Goal: Ask a question: Seek information or help from site administrators or community

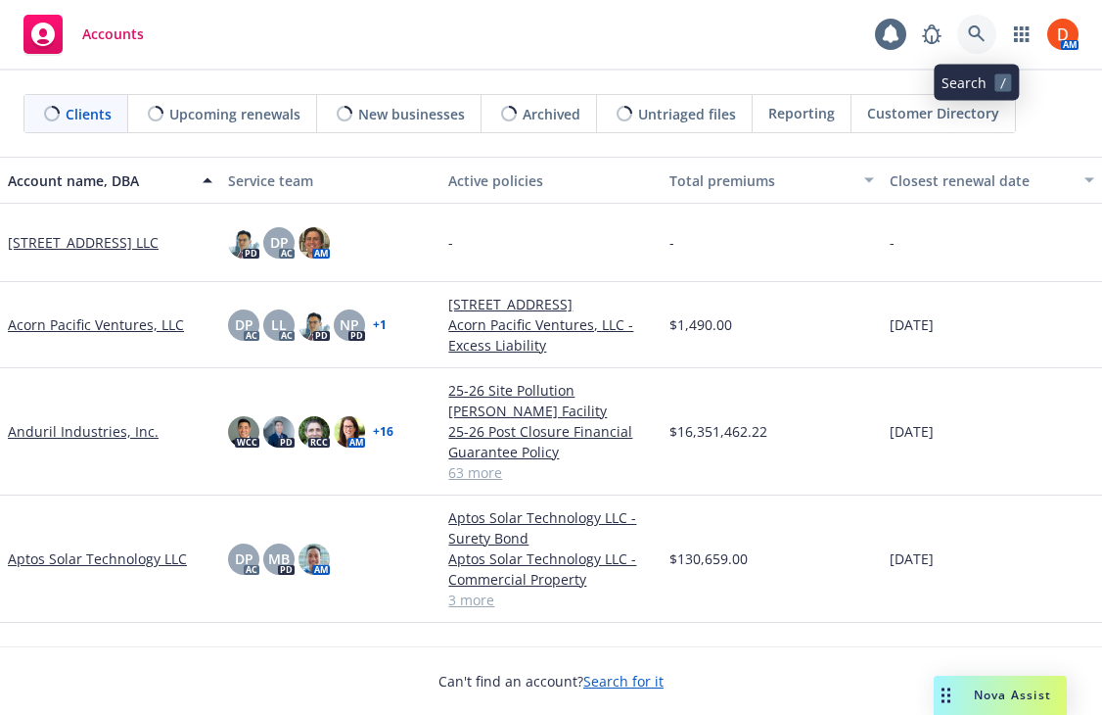
click at [965, 33] on link at bounding box center [976, 34] width 39 height 39
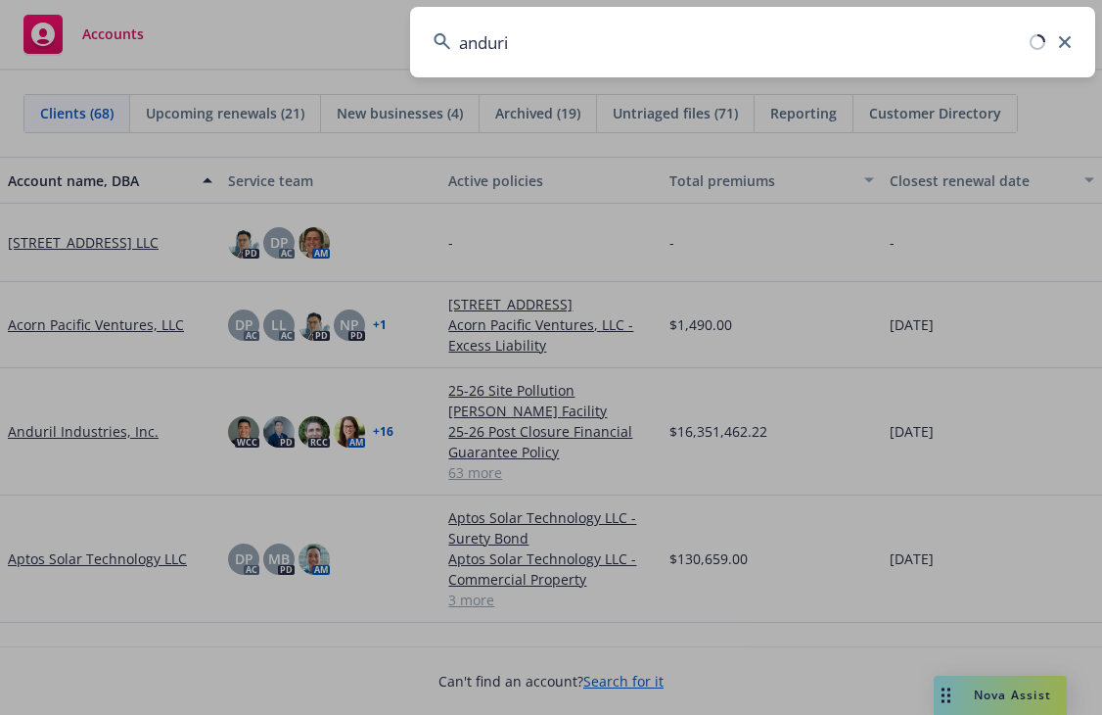
type input "anduril"
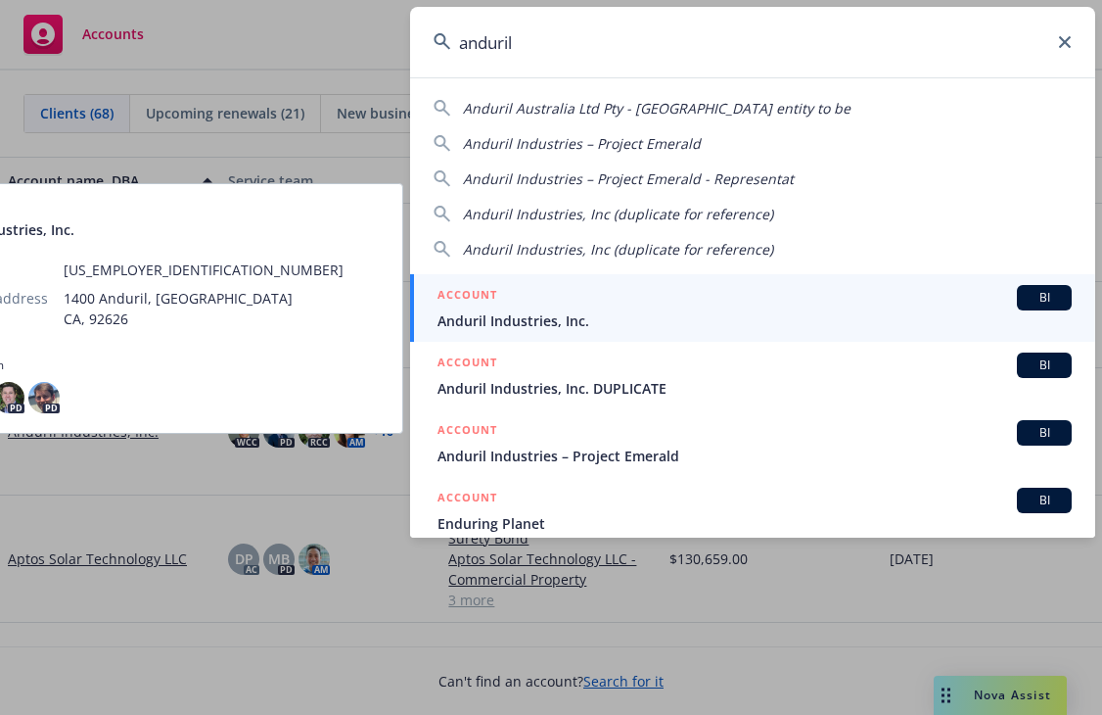
click at [618, 294] on div "ACCOUNT BI" at bounding box center [755, 297] width 634 height 25
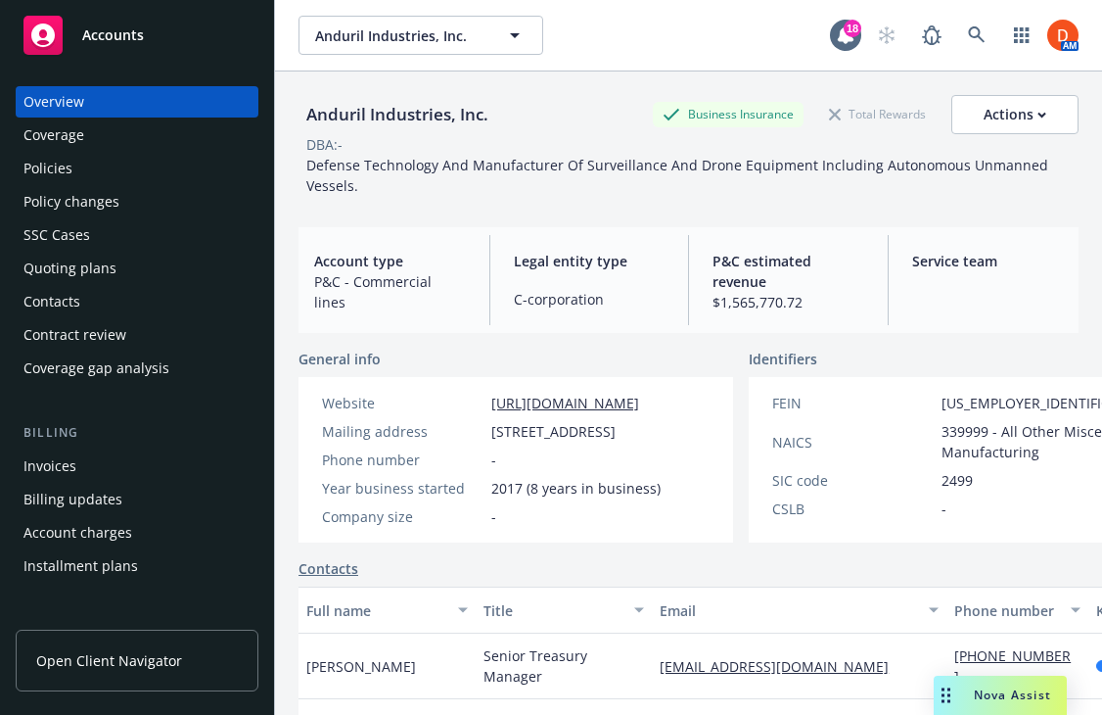
click at [206, 176] on div "Policies" at bounding box center [136, 168] width 227 height 31
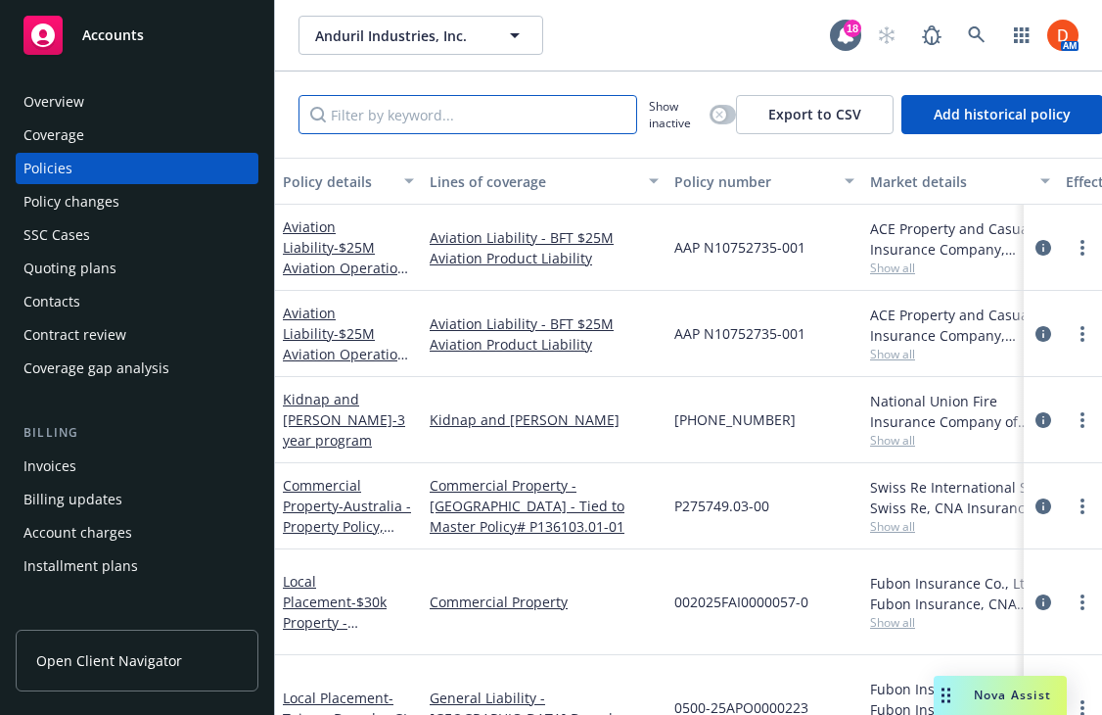
click at [413, 110] on input "Filter by keyword..." at bounding box center [468, 114] width 339 height 39
paste input "F398614"
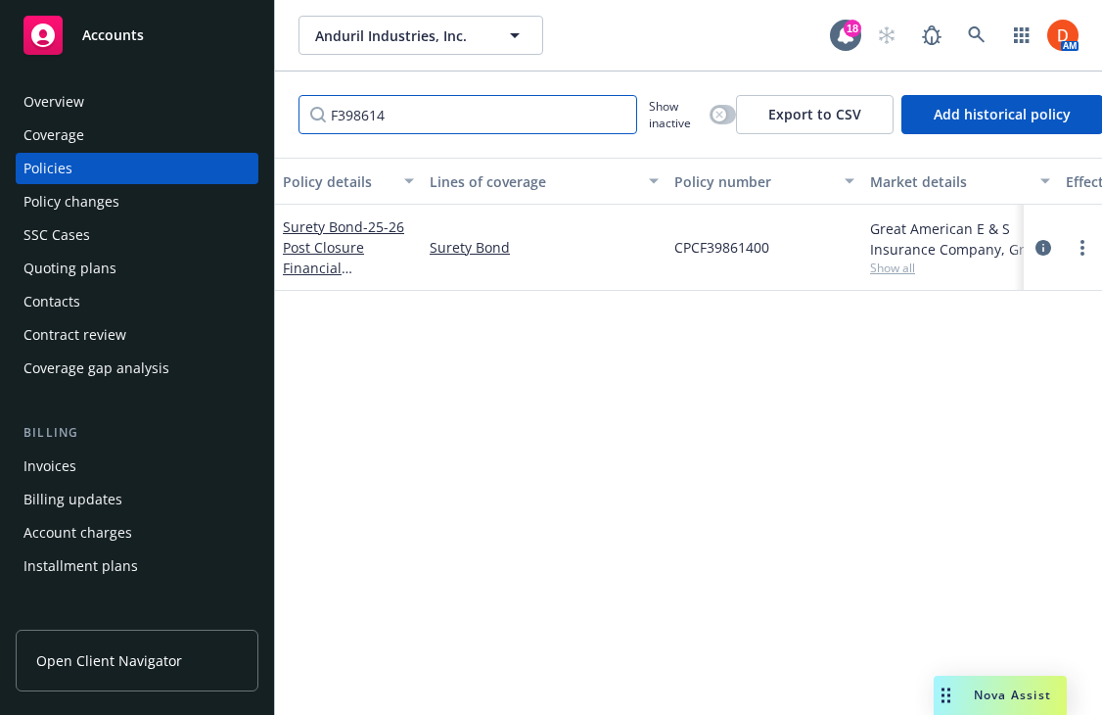
type input "F398614"
click at [1045, 247] on icon "circleInformation" at bounding box center [1044, 248] width 16 height 16
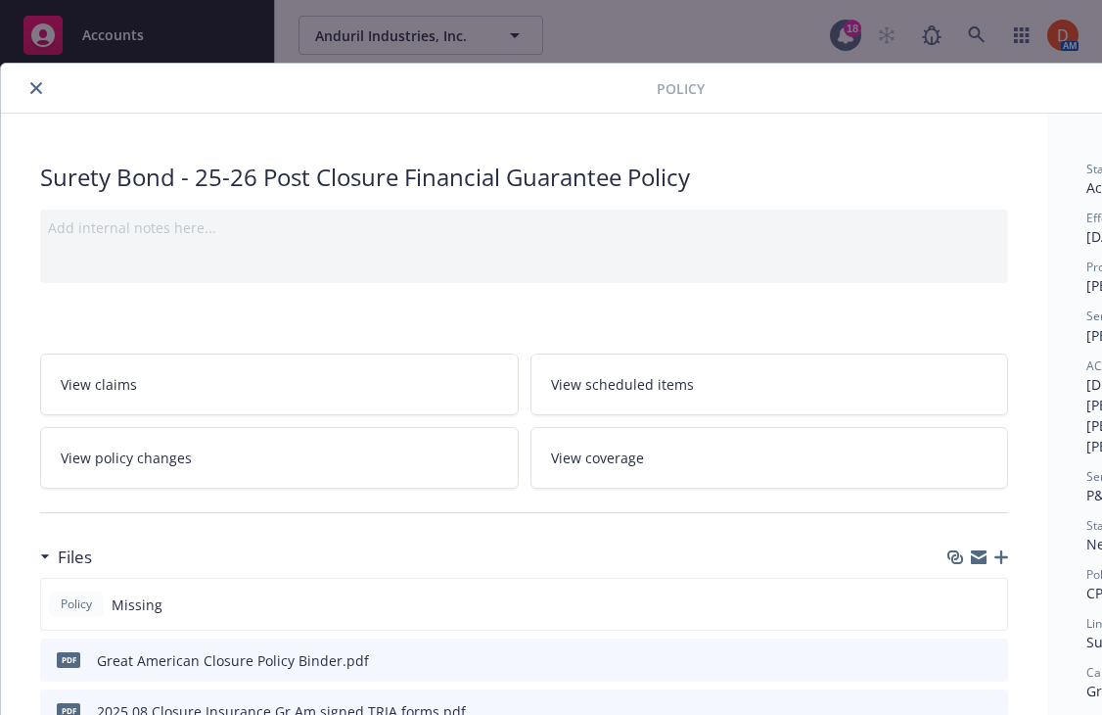
scroll to position [91, 0]
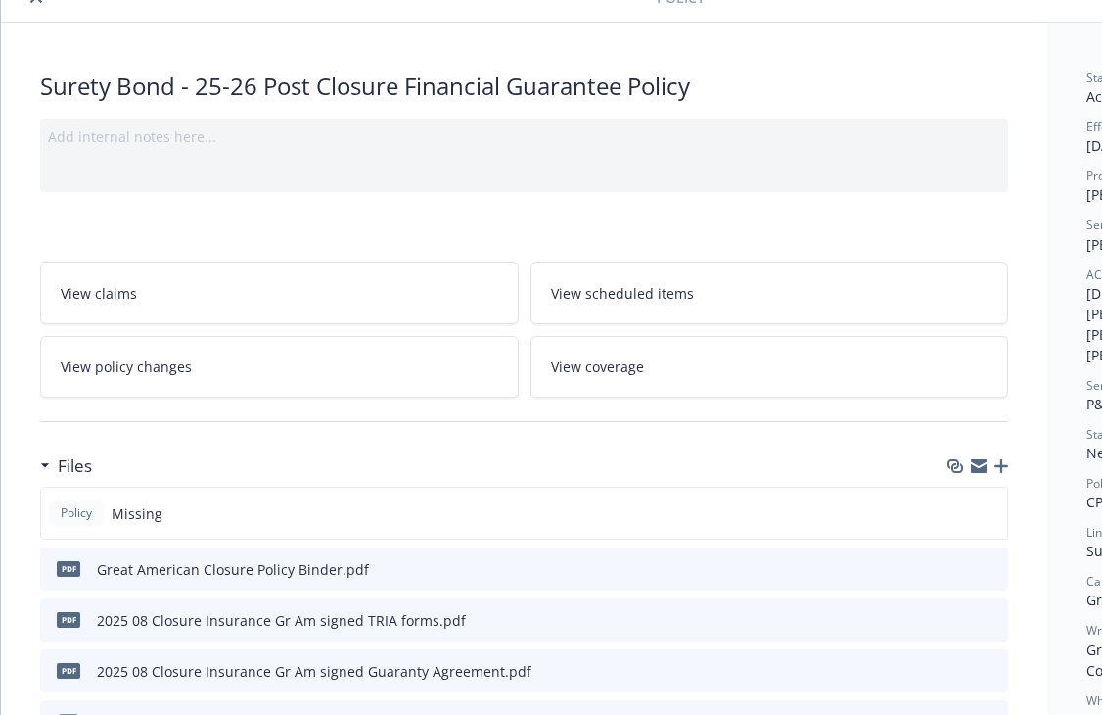
click at [996, 570] on icon "preview file" at bounding box center [990, 568] width 18 height 14
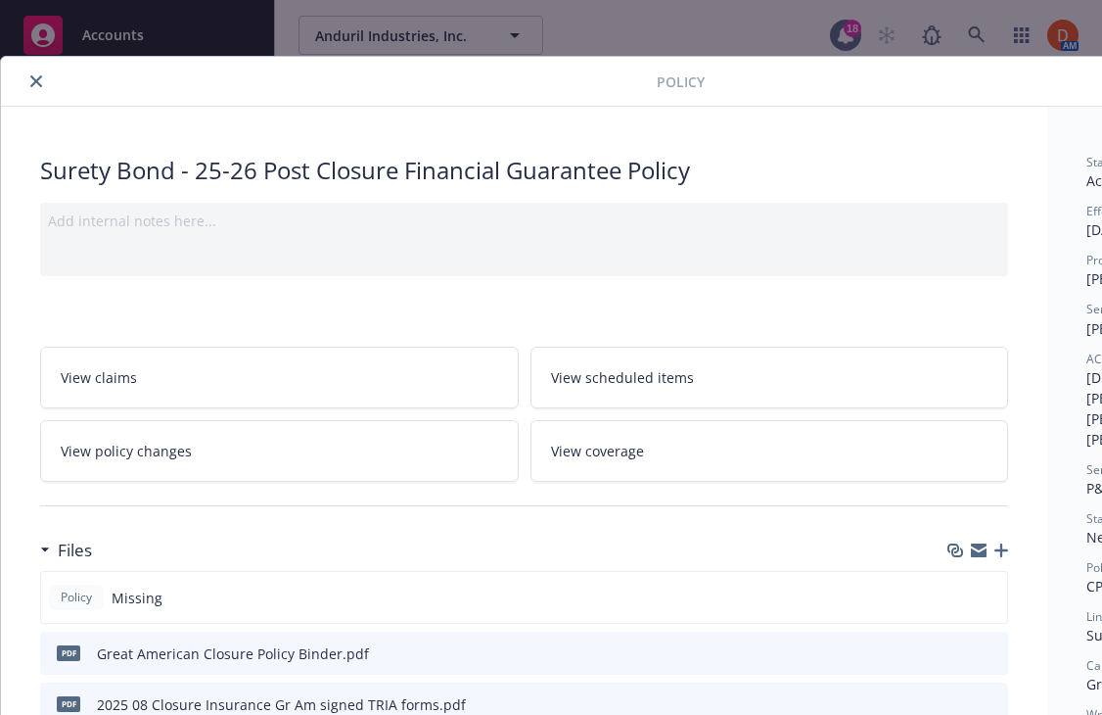
scroll to position [0, 0]
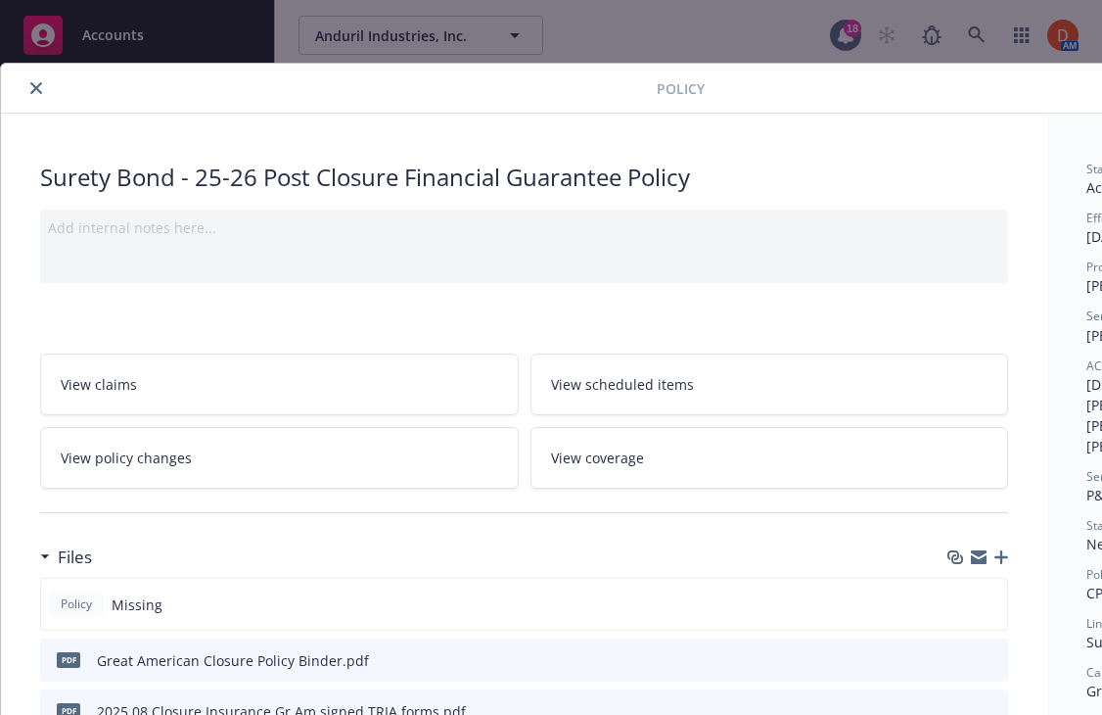
click at [38, 82] on icon "close" at bounding box center [36, 88] width 12 height 12
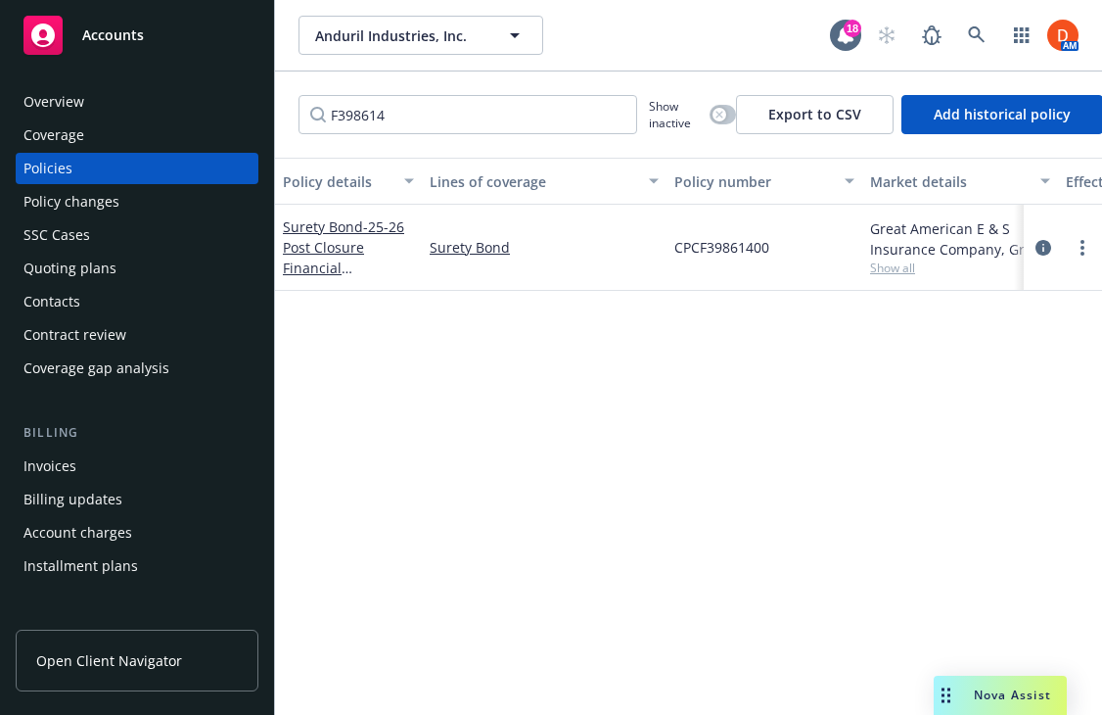
click at [1022, 694] on span "Nova Assist" at bounding box center [1012, 694] width 77 height 17
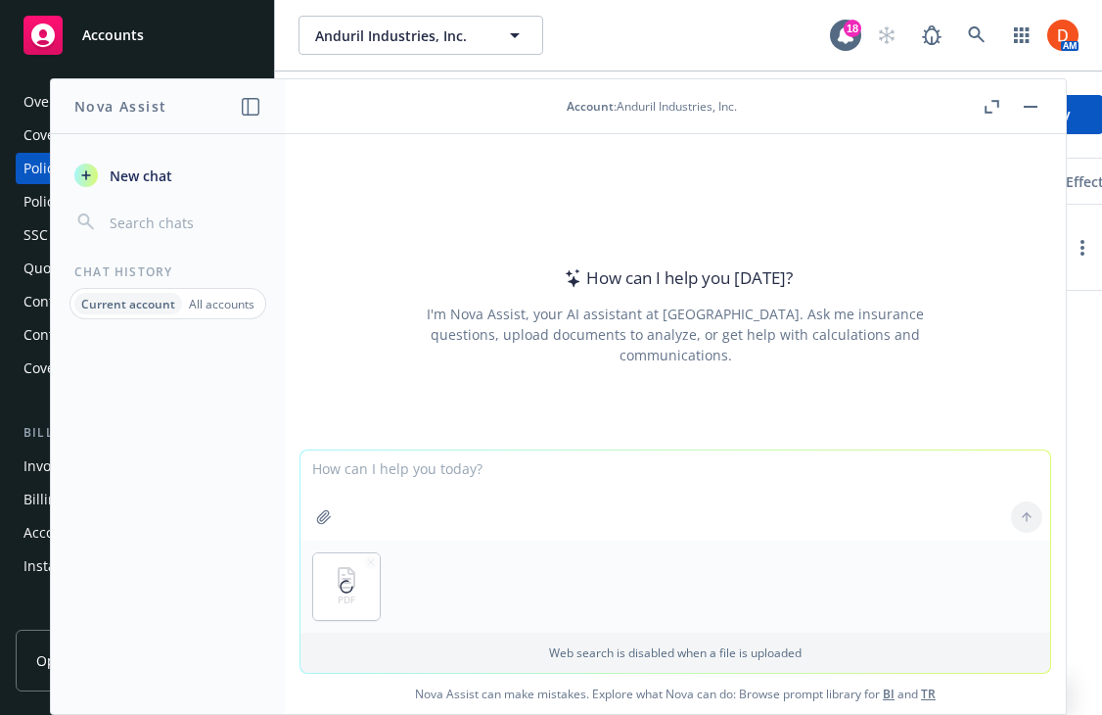
click at [512, 498] on textarea at bounding box center [676, 495] width 750 height 90
type textarea "W"
type textarea "The state this exposure is in is MS right?"
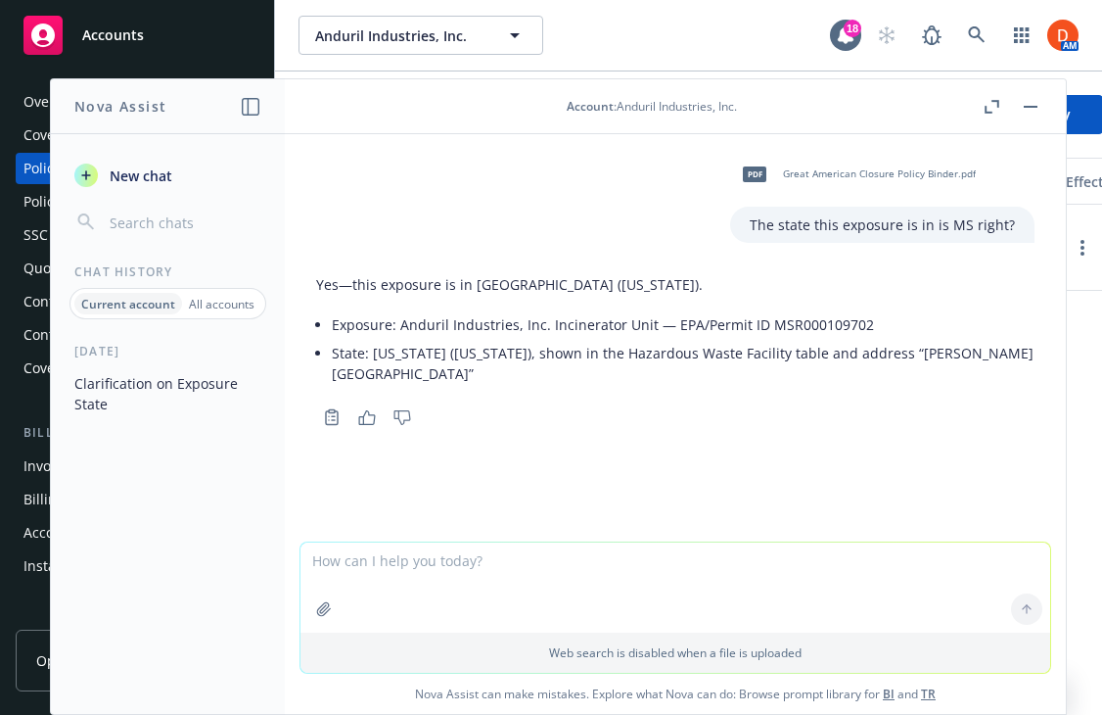
click at [1028, 112] on button "button" at bounding box center [1030, 106] width 23 height 23
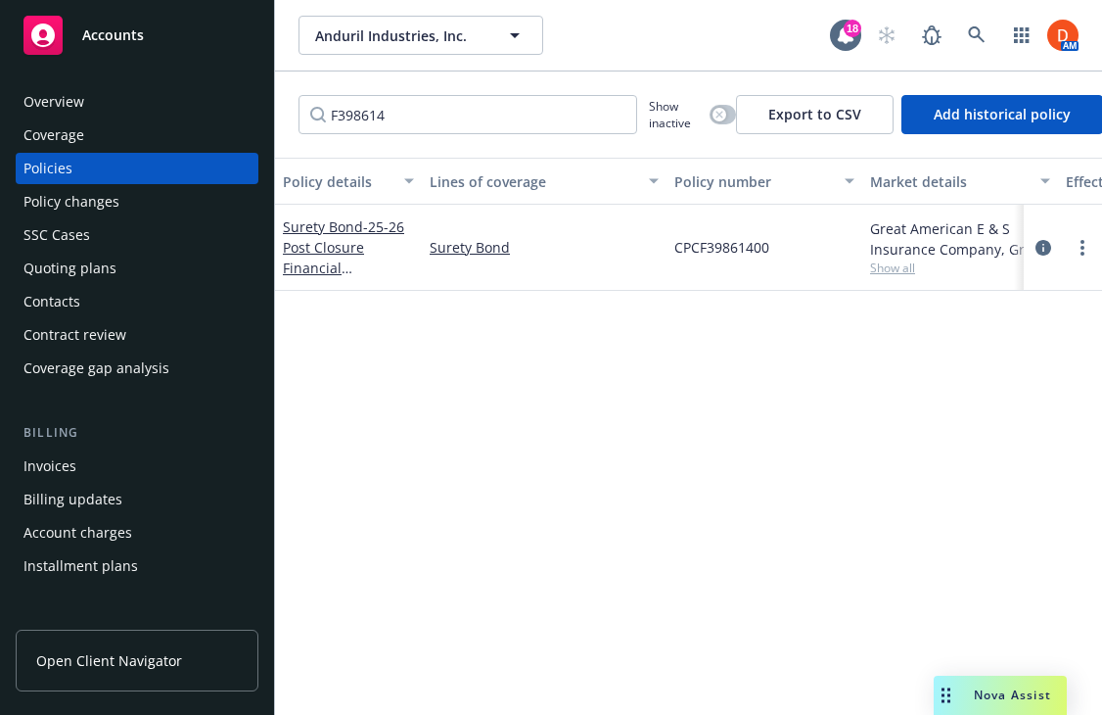
click at [1013, 698] on span "Nova Assist" at bounding box center [1012, 694] width 77 height 17
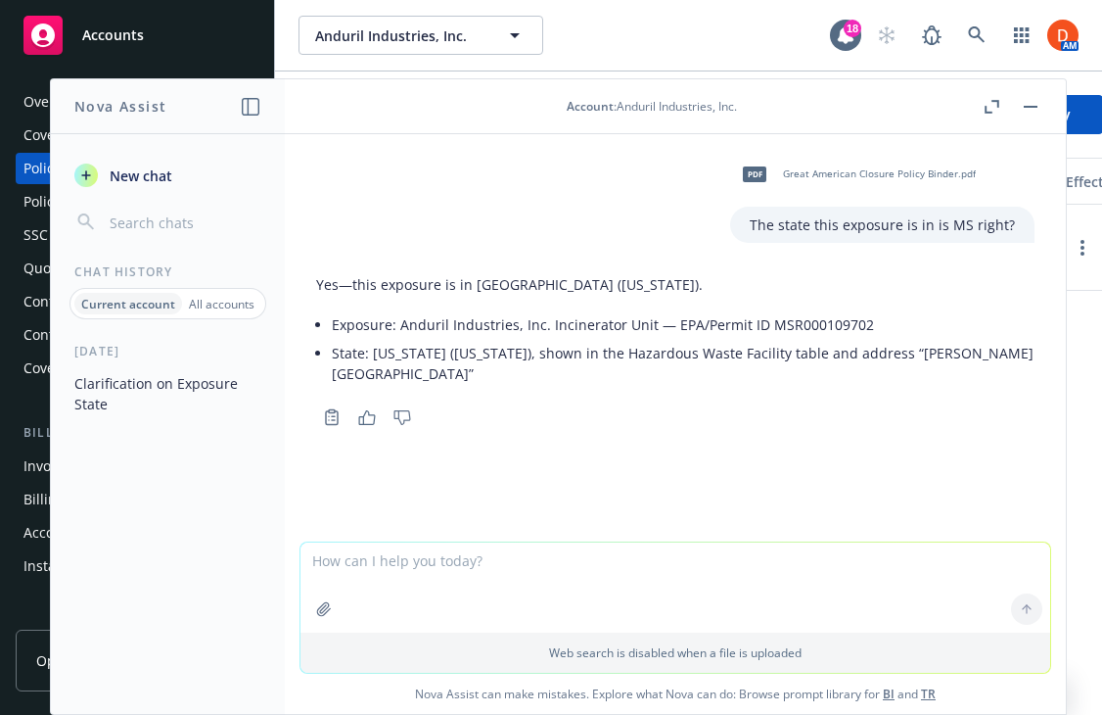
click at [223, 378] on button "Clarification on Exposure State" at bounding box center [168, 393] width 203 height 53
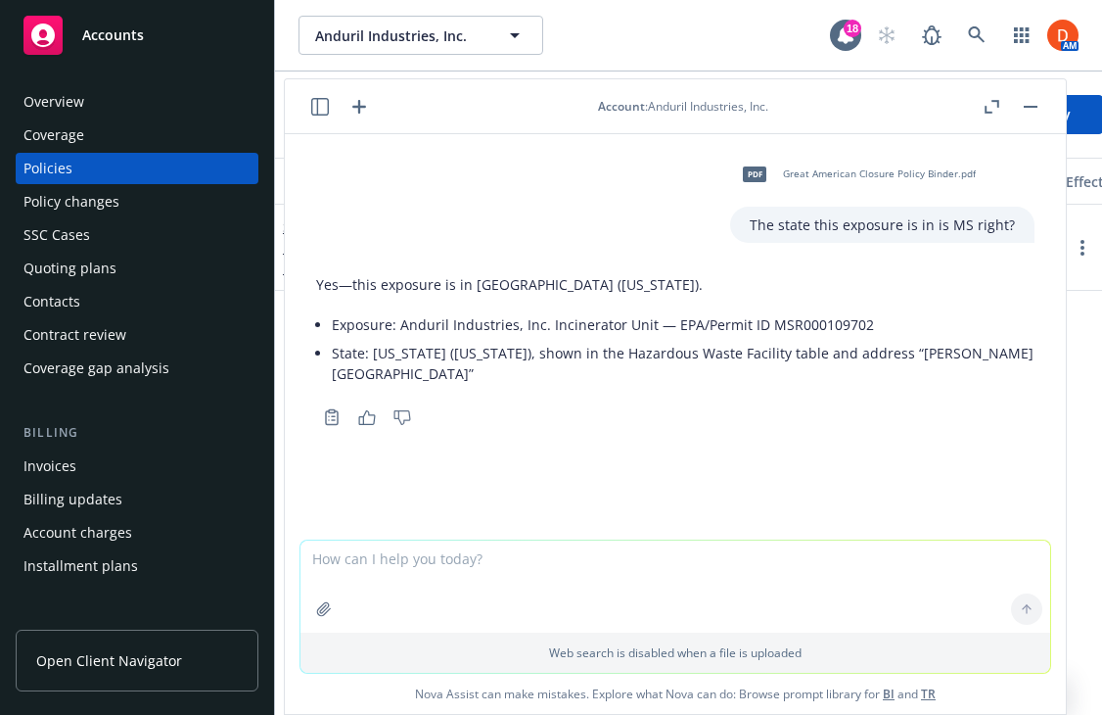
click at [356, 103] on icon "button" at bounding box center [359, 106] width 23 height 23
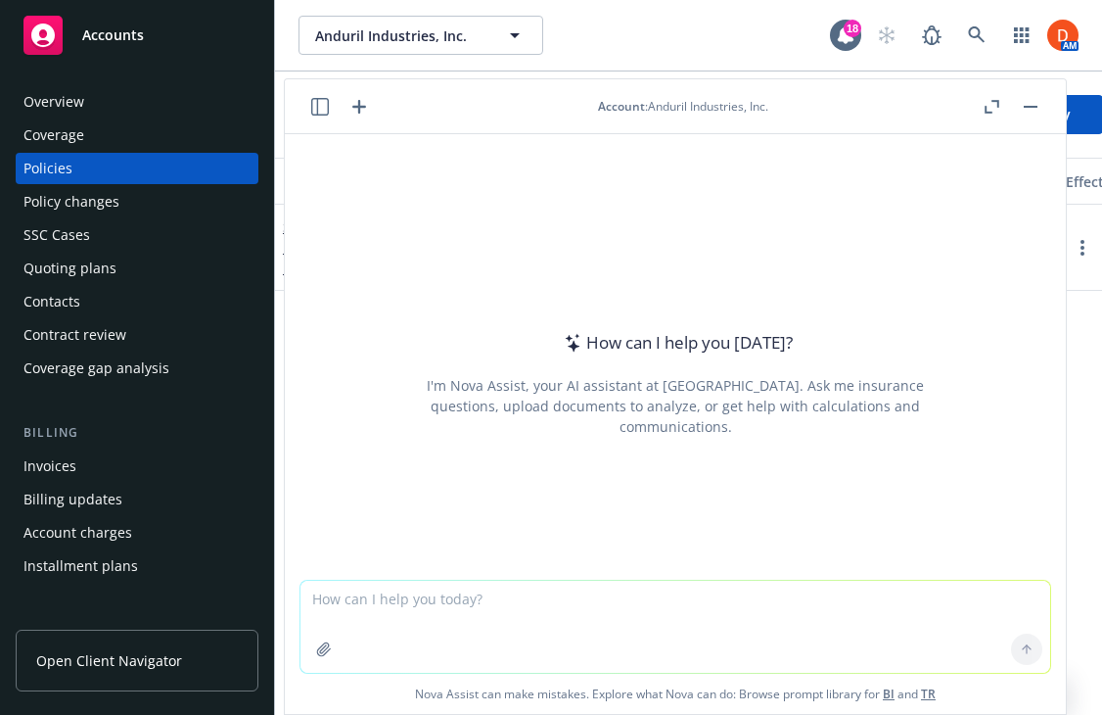
click at [316, 105] on icon "button" at bounding box center [320, 107] width 18 height 18
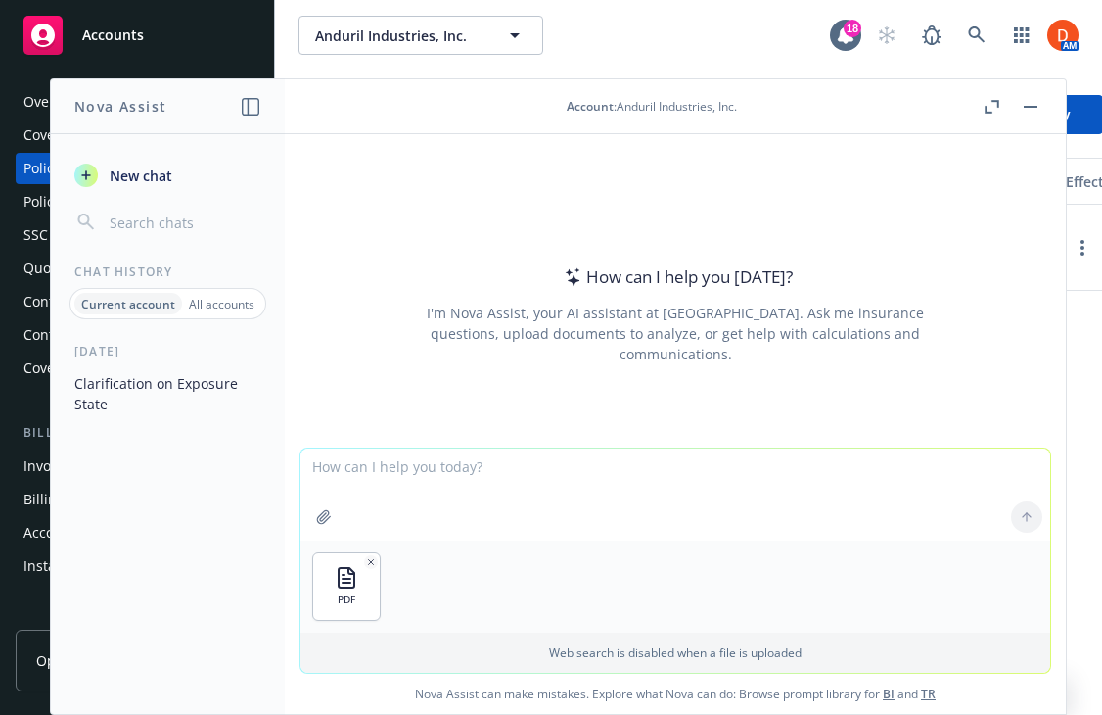
click at [517, 499] on textarea at bounding box center [676, 494] width 750 height 92
paste textarea "F35092B (03-18) Surplus Lines Filing Confirmation"
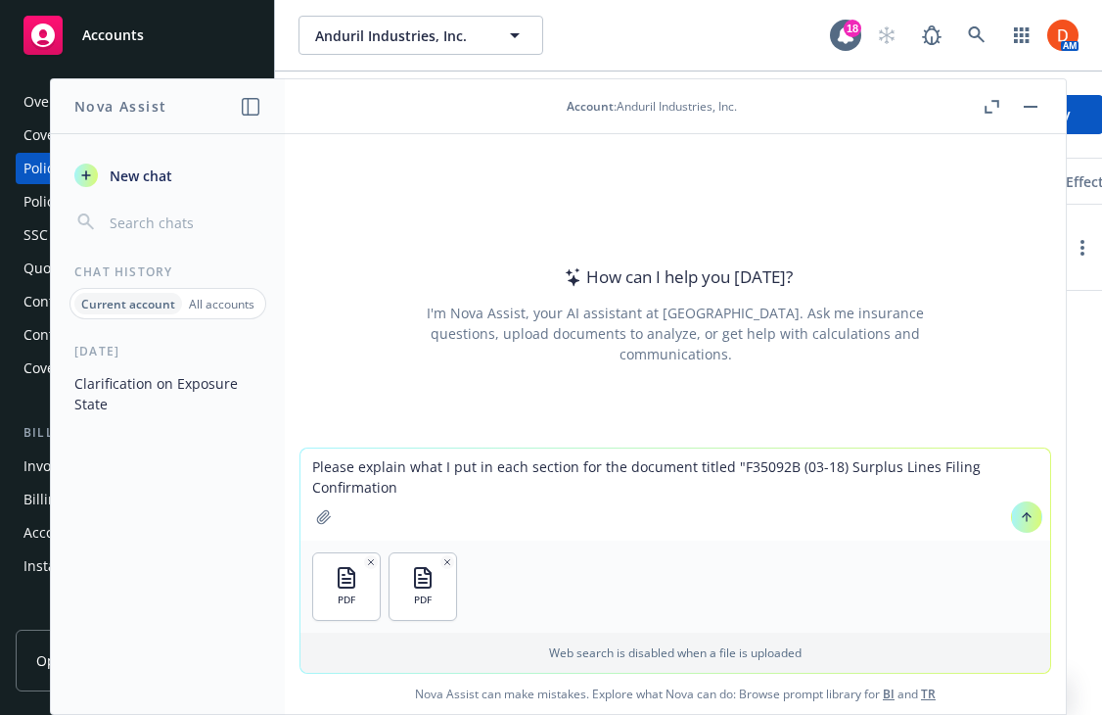
type textarea "Please explain what I put in each section for the document titled "F35092B (03-…"
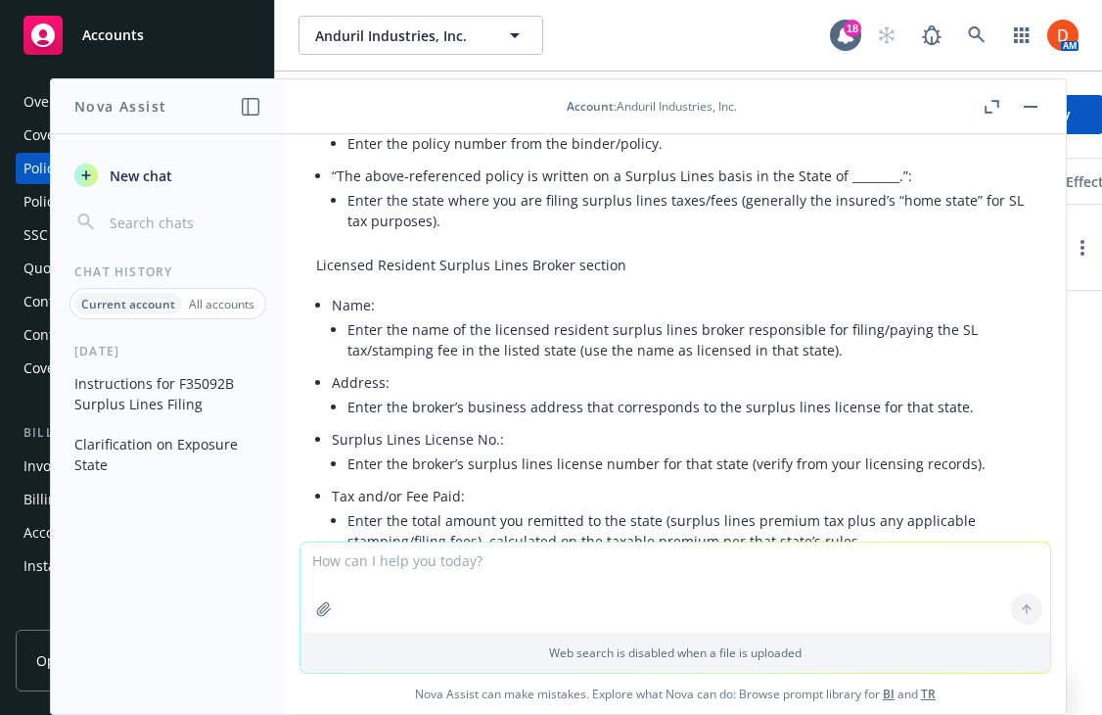
scroll to position [335, 0]
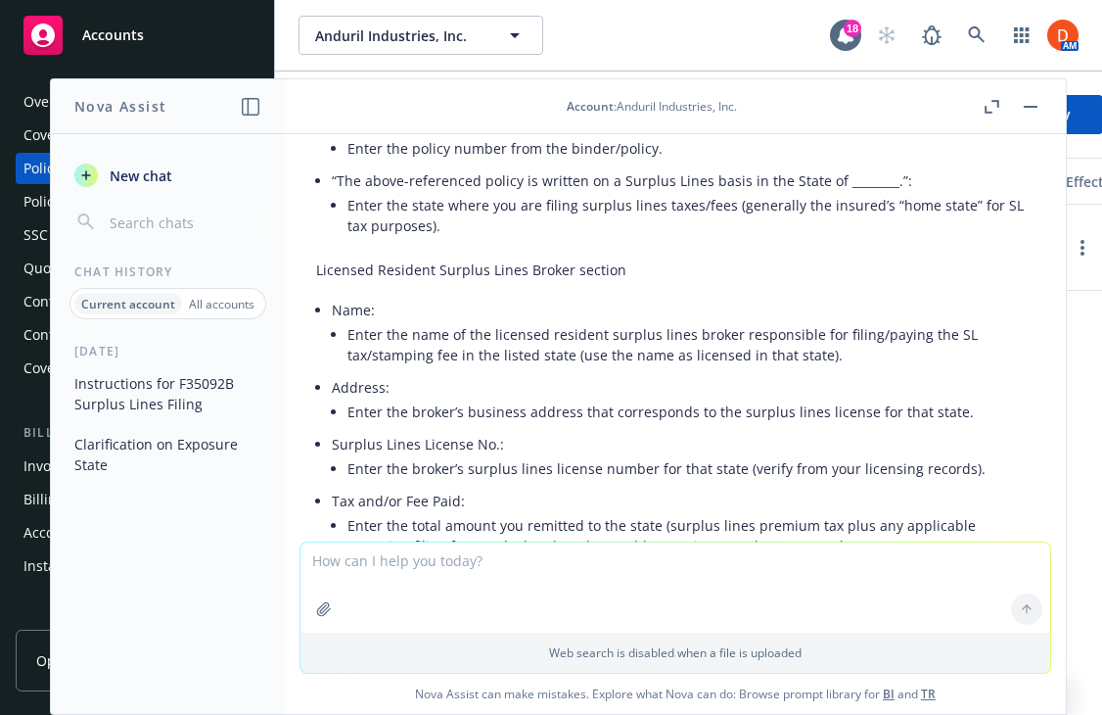
click at [497, 443] on li "Surplus Lines License No.: Enter the broker’s surplus lines license number for …" at bounding box center [683, 458] width 703 height 57
drag, startPoint x: 492, startPoint y: 444, endPoint x: 334, endPoint y: 442, distance: 158.6
click at [334, 442] on li "Surplus Lines License No.: Enter the broker’s surplus lines license number for …" at bounding box center [683, 458] width 703 height 57
copy li "Surplus Lines License No."
click at [477, 573] on textarea at bounding box center [676, 587] width 750 height 90
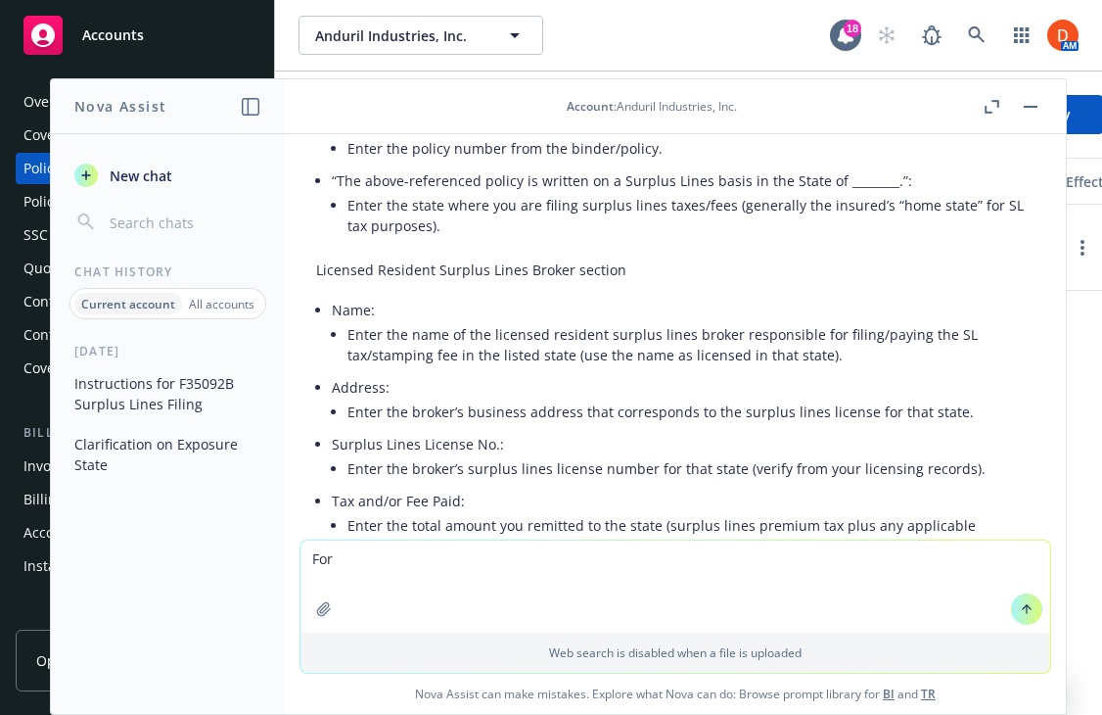
paste textarea "Surplus Lines License No."
type textarea "For Surplus Lines License No., do I input my property and casualty license"
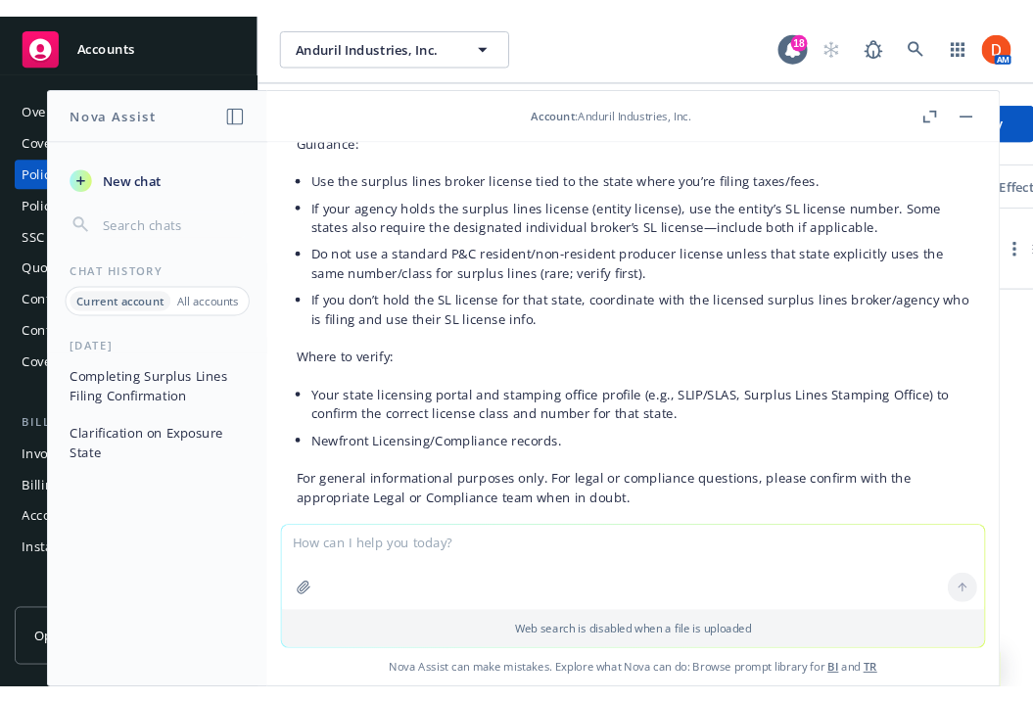
scroll to position [1599, 0]
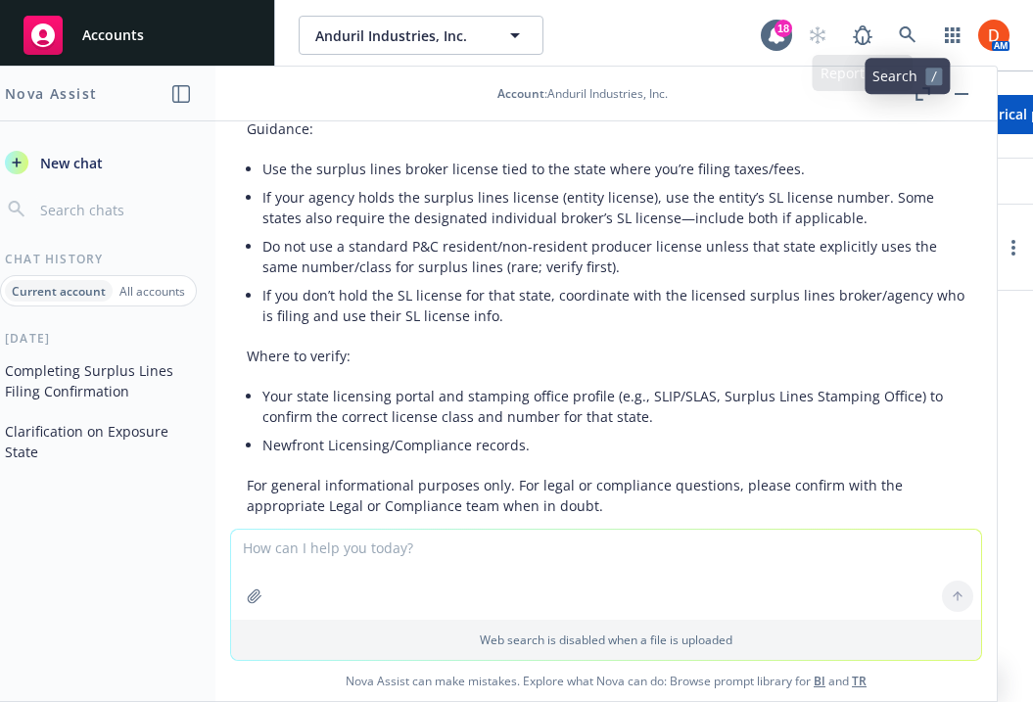
click at [956, 82] on button "button" at bounding box center [961, 93] width 23 height 23
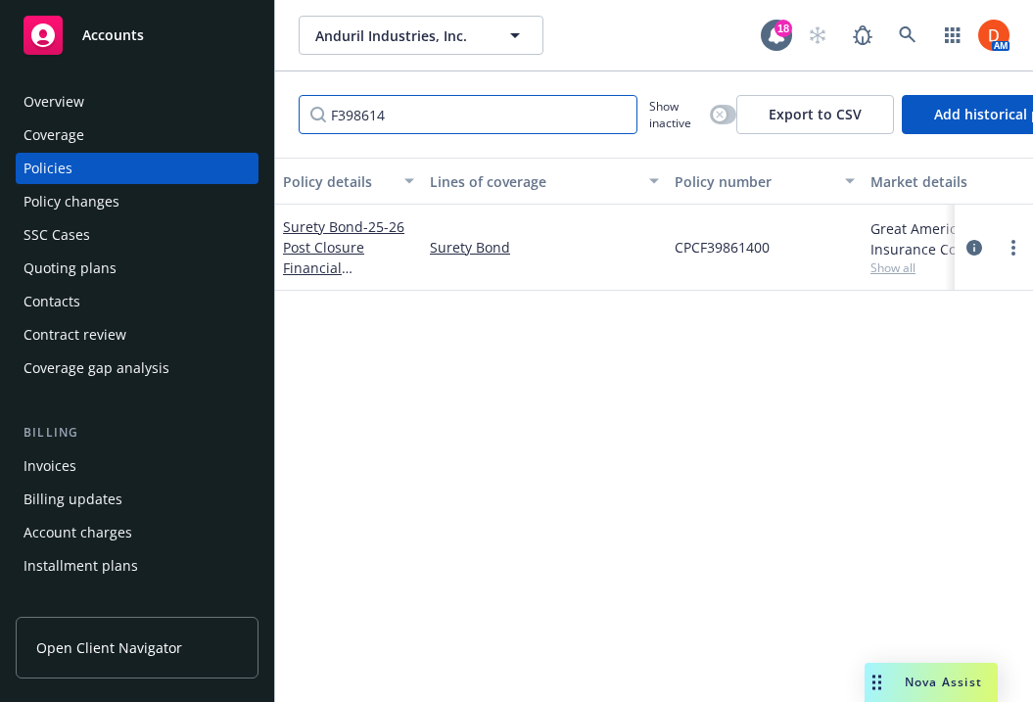
click at [484, 124] on input "F398614" at bounding box center [468, 114] width 339 height 39
paste input "PRE F398625 00"
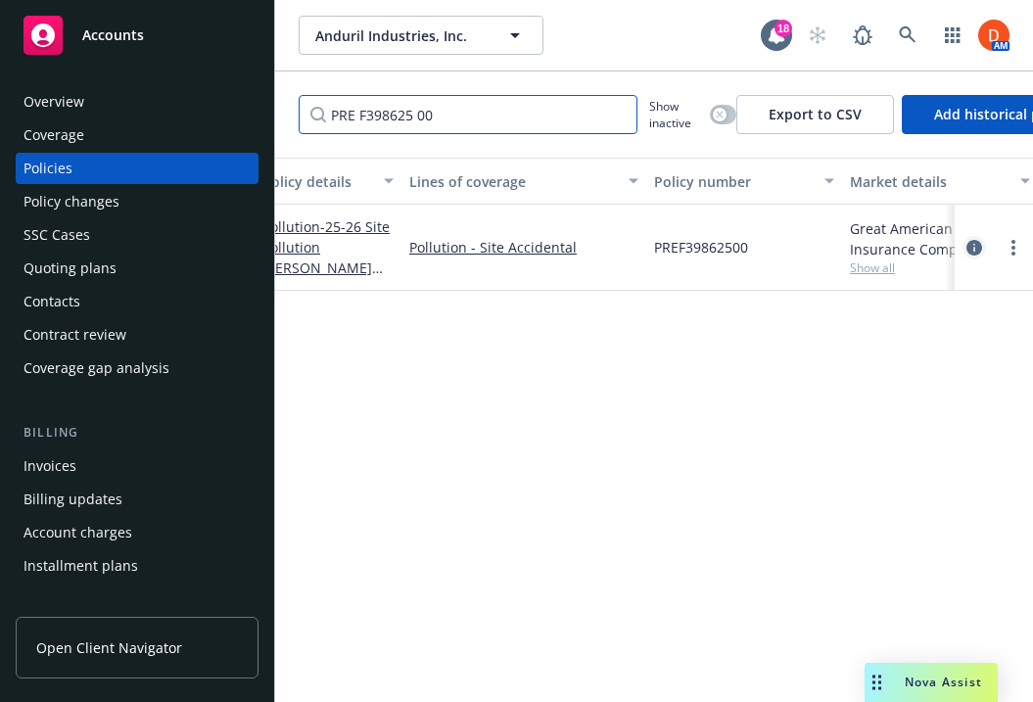
type input "PRE F398625 00"
click at [973, 242] on icon "circleInformation" at bounding box center [974, 248] width 16 height 16
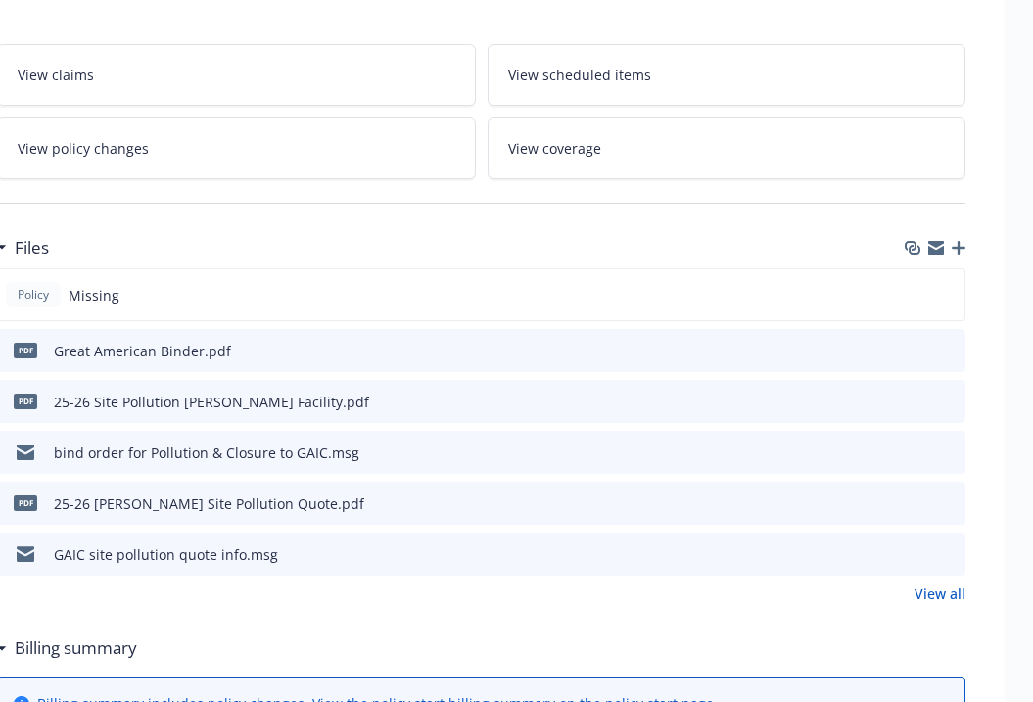
scroll to position [309, 0]
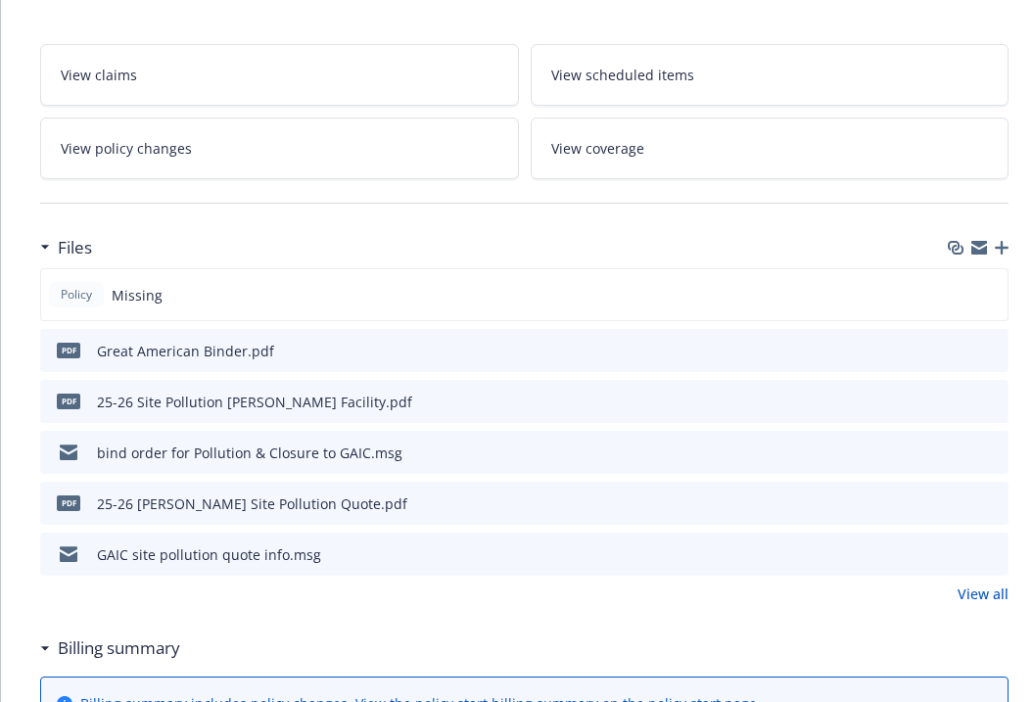
click at [995, 353] on icon "preview file" at bounding box center [990, 350] width 18 height 14
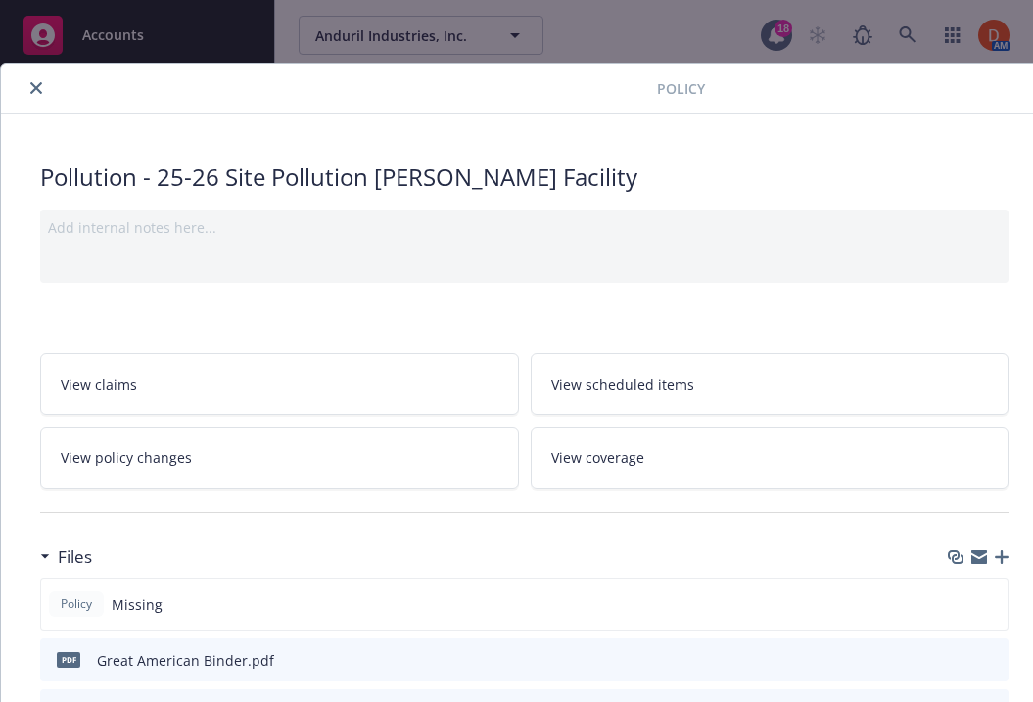
click at [27, 82] on button "close" at bounding box center [35, 87] width 23 height 23
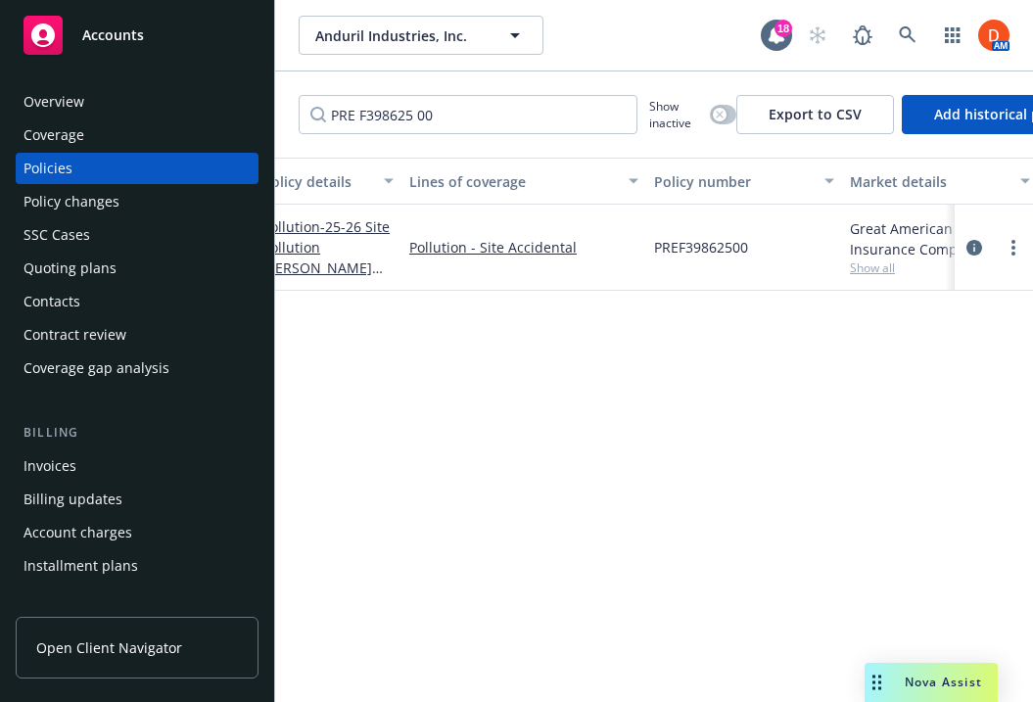
click at [934, 690] on span "Nova Assist" at bounding box center [943, 682] width 77 height 17
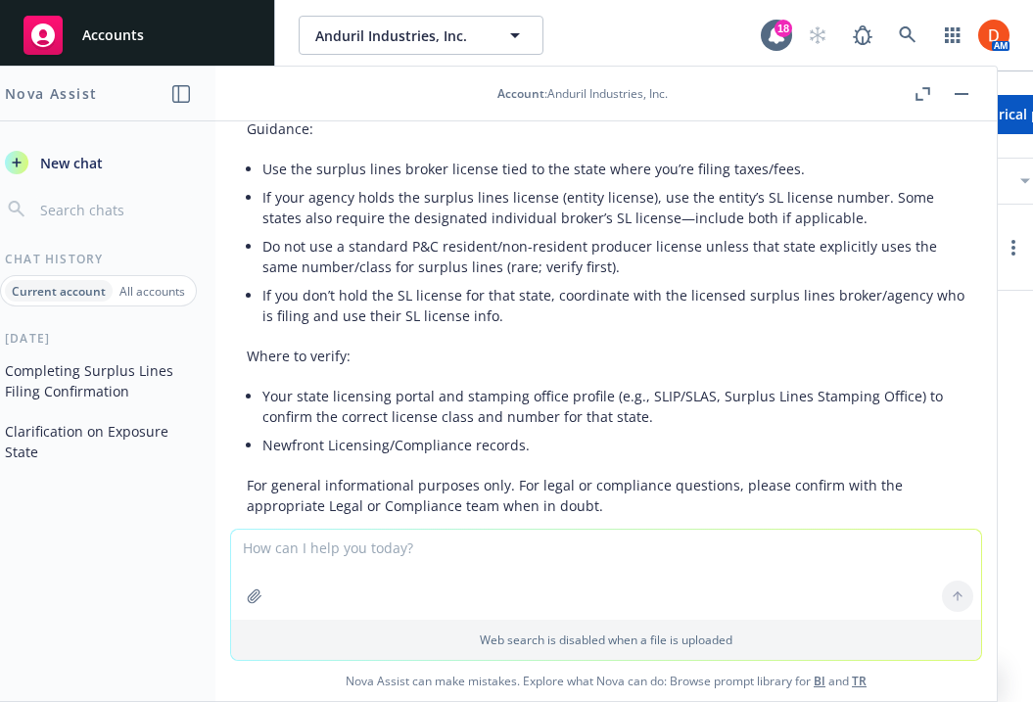
click at [117, 376] on button "Completing Surplus Lines Filing Confirmation" at bounding box center [98, 380] width 203 height 53
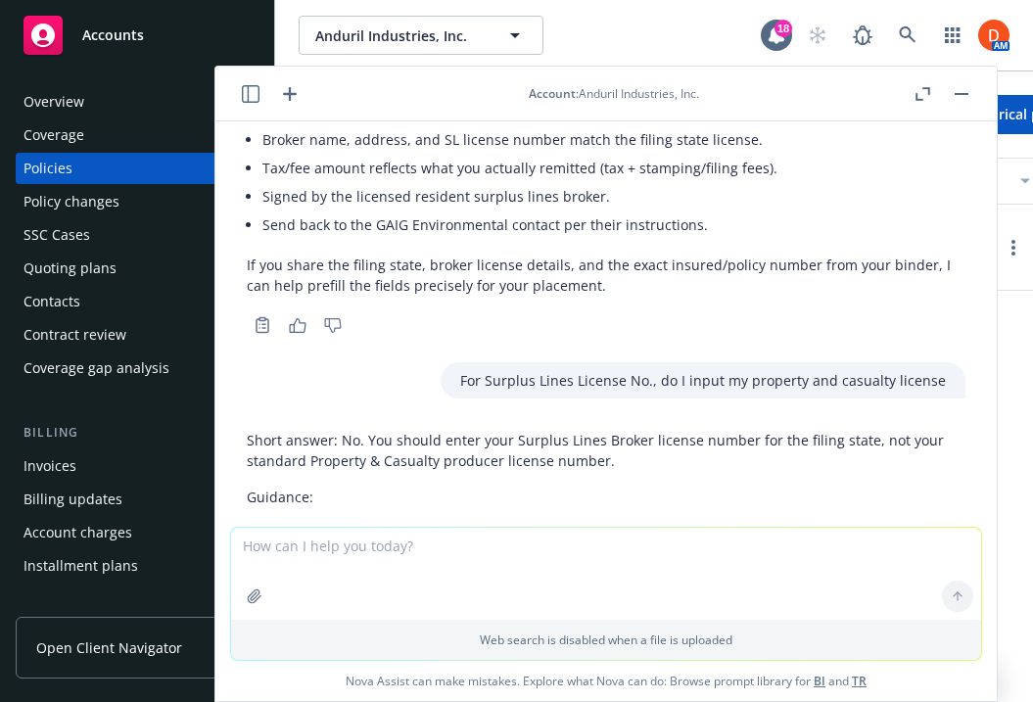
scroll to position [1678, 0]
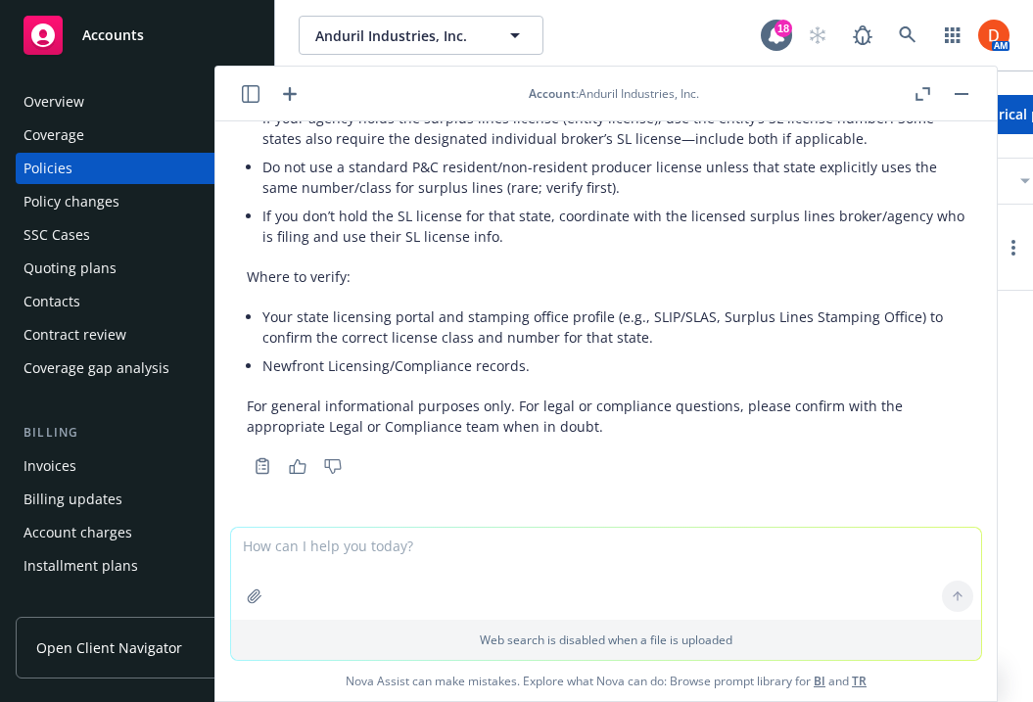
click at [257, 106] on header "Account : Anduril Industries, Inc." at bounding box center [605, 94] width 781 height 55
click at [247, 87] on icon "button" at bounding box center [251, 94] width 18 height 18
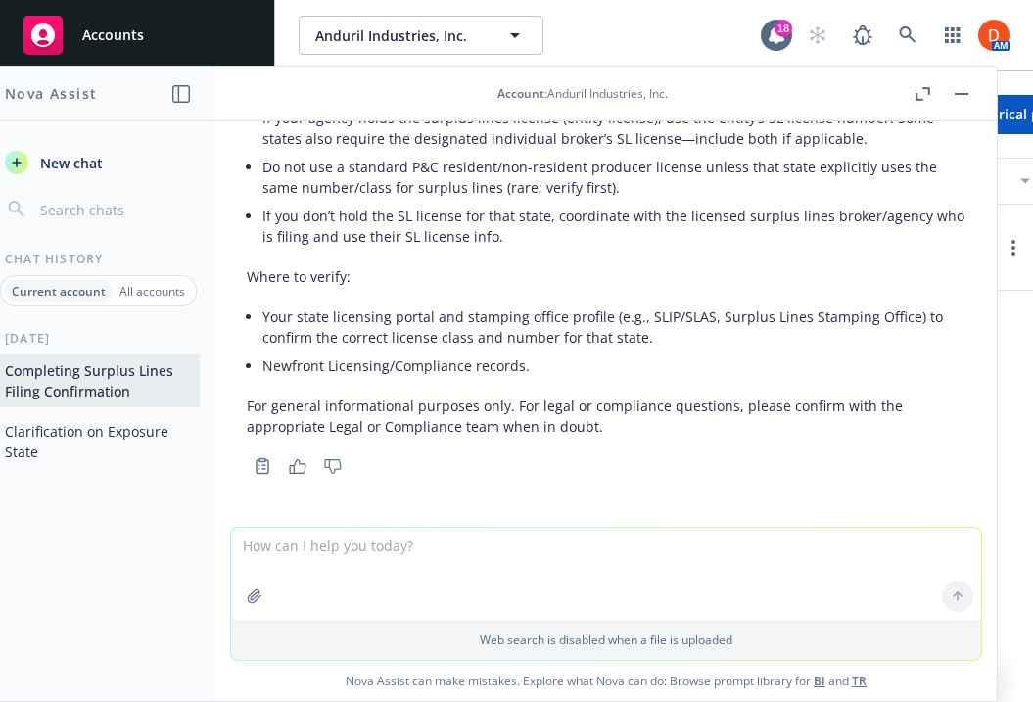
click at [105, 428] on button "Clarification on Exposure State" at bounding box center [98, 441] width 203 height 53
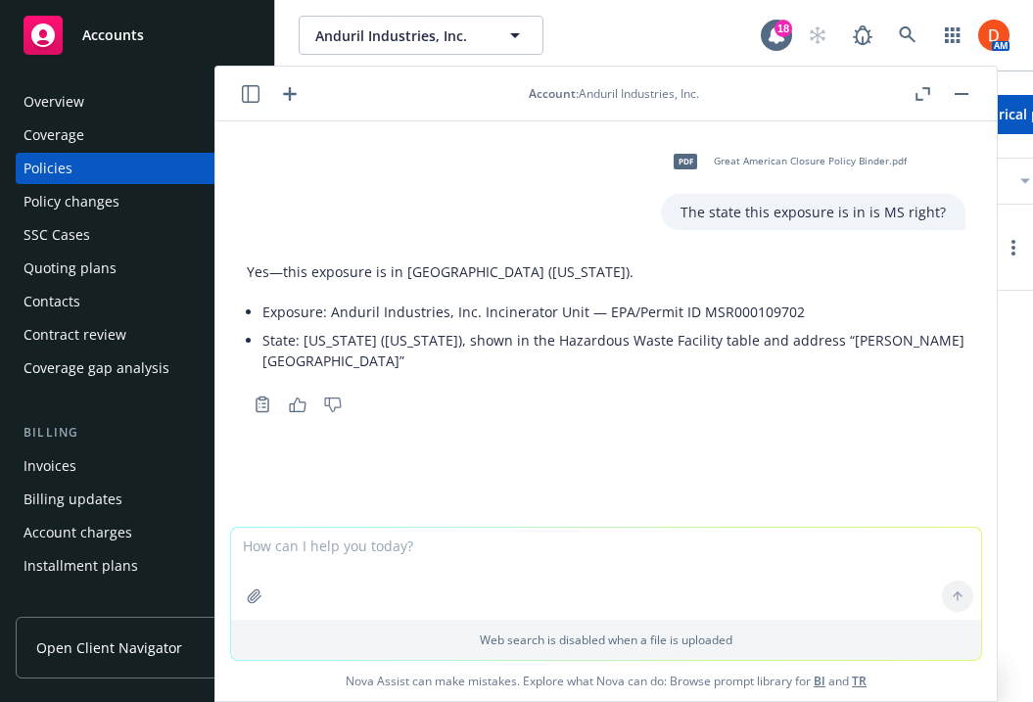
click at [586, 536] on textarea at bounding box center [606, 574] width 750 height 92
type textarea "What state would I put on the SL-2?"
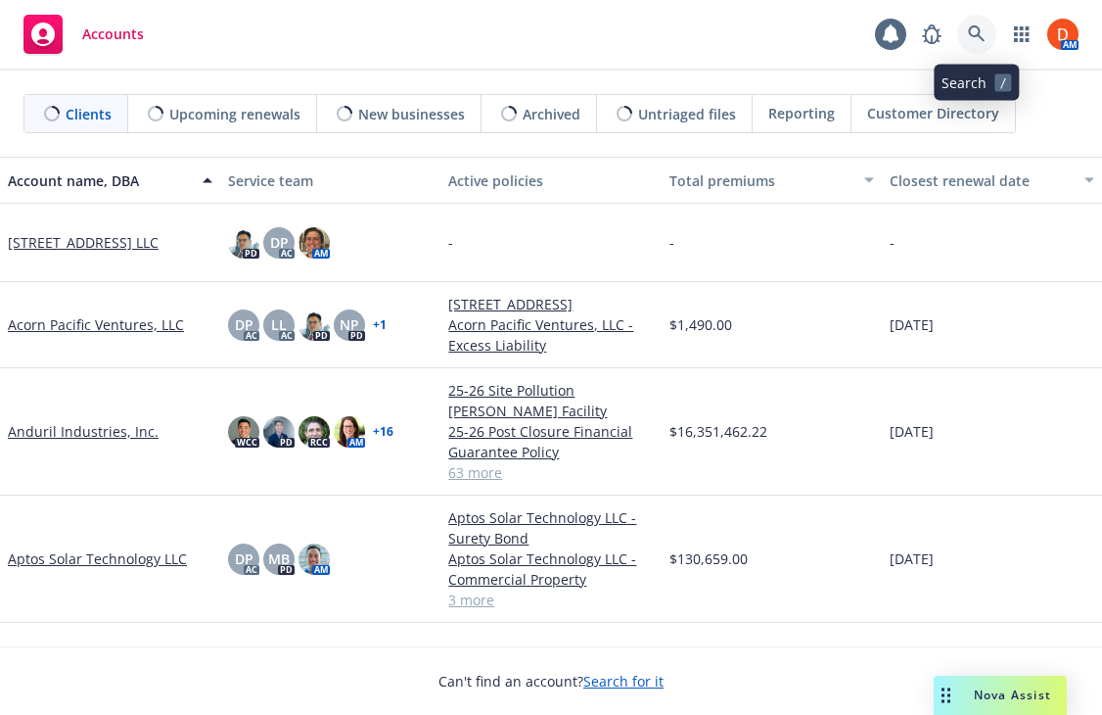
click at [976, 33] on icon at bounding box center [977, 34] width 18 height 18
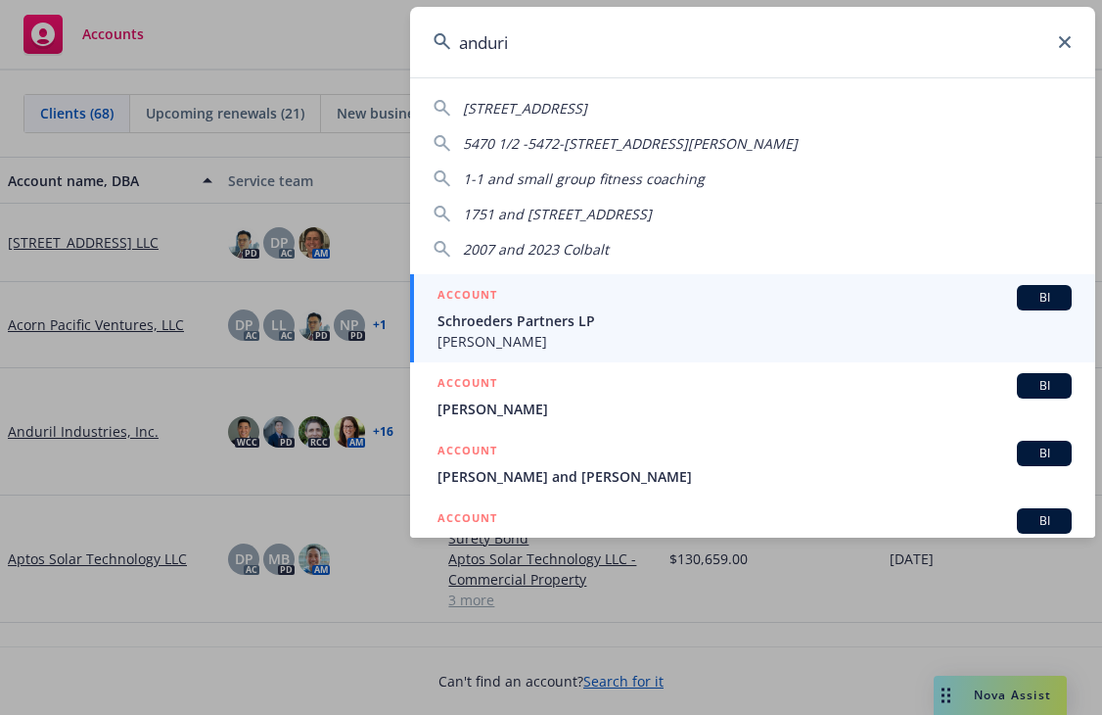
type input "anduril"
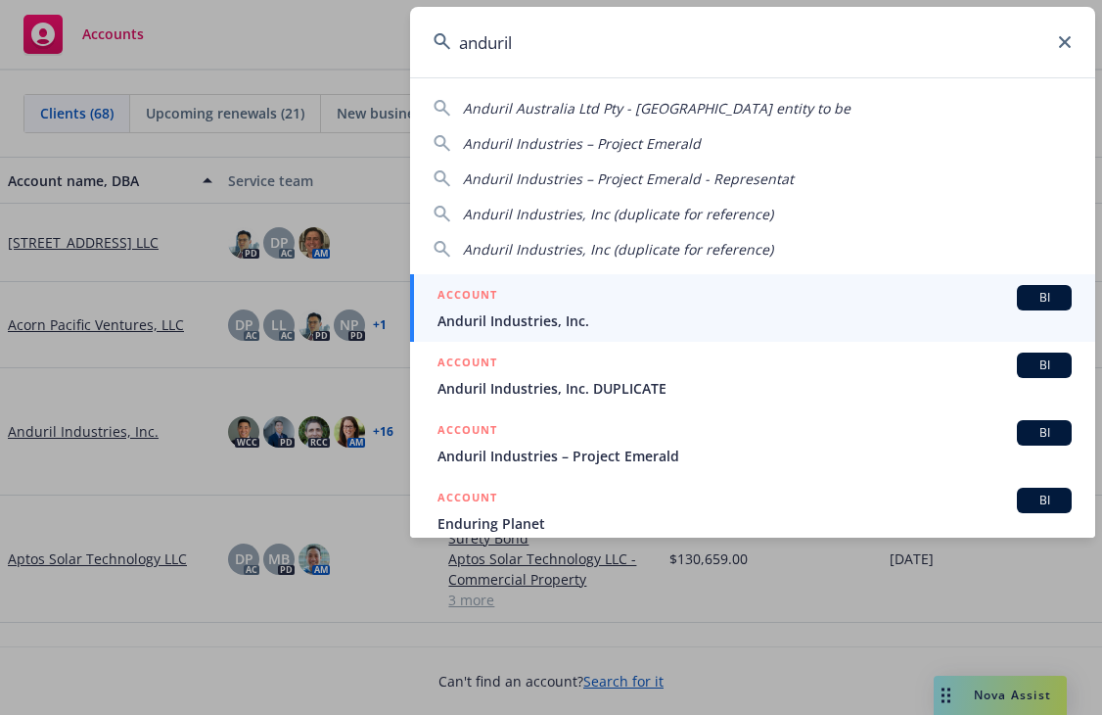
click at [600, 328] on span "Anduril Industries, Inc." at bounding box center [755, 320] width 634 height 21
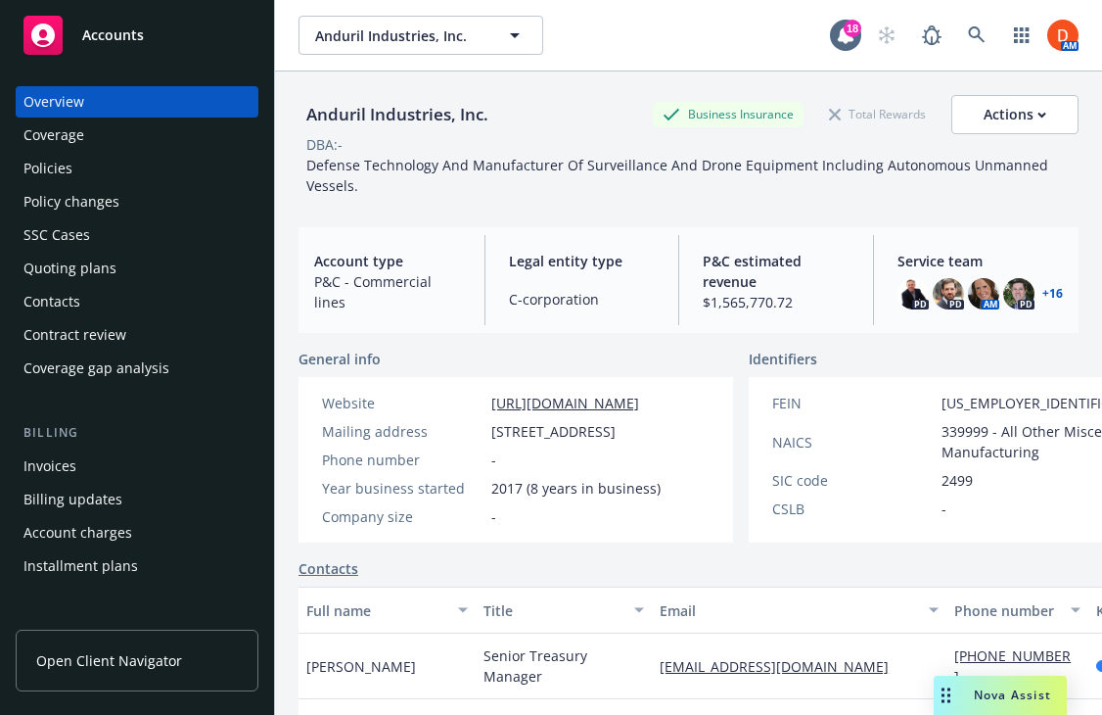
click at [172, 177] on div "Policies" at bounding box center [136, 168] width 227 height 31
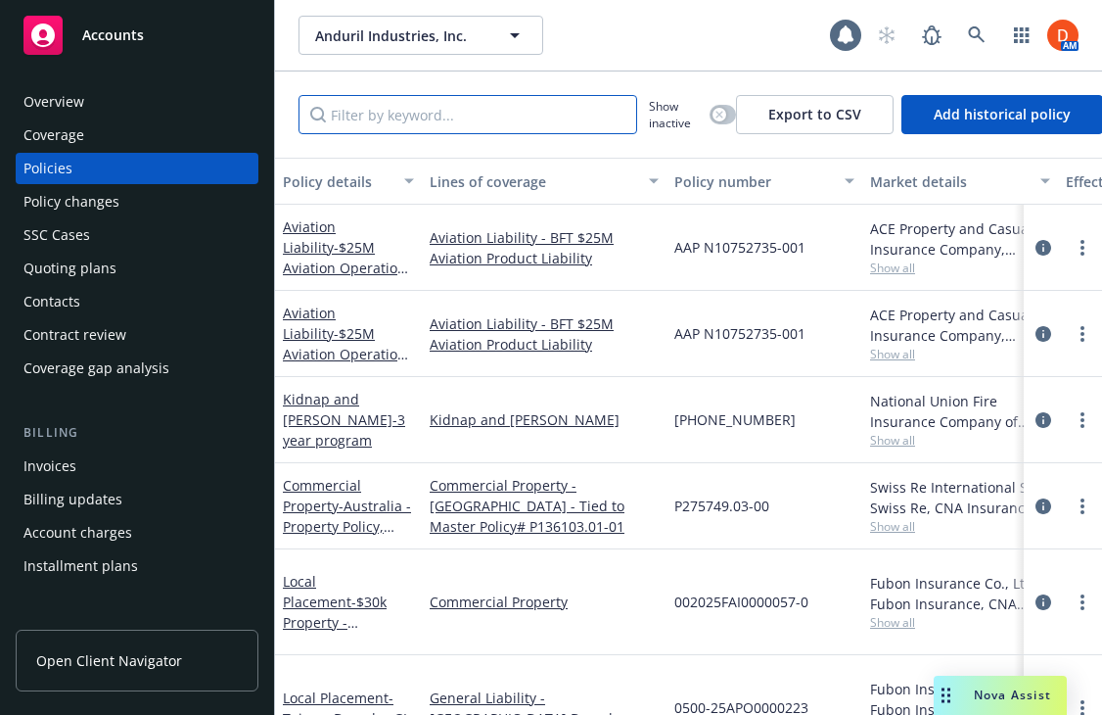
click at [384, 104] on input "Filter by keyword..." at bounding box center [468, 114] width 339 height 39
paste input "F35092B (03-18) Surplus Lines Filing Confirmation"
type input "F35092B (03-18) Surplus Lines Filing Confirmation"
paste input "CPC F398614 00"
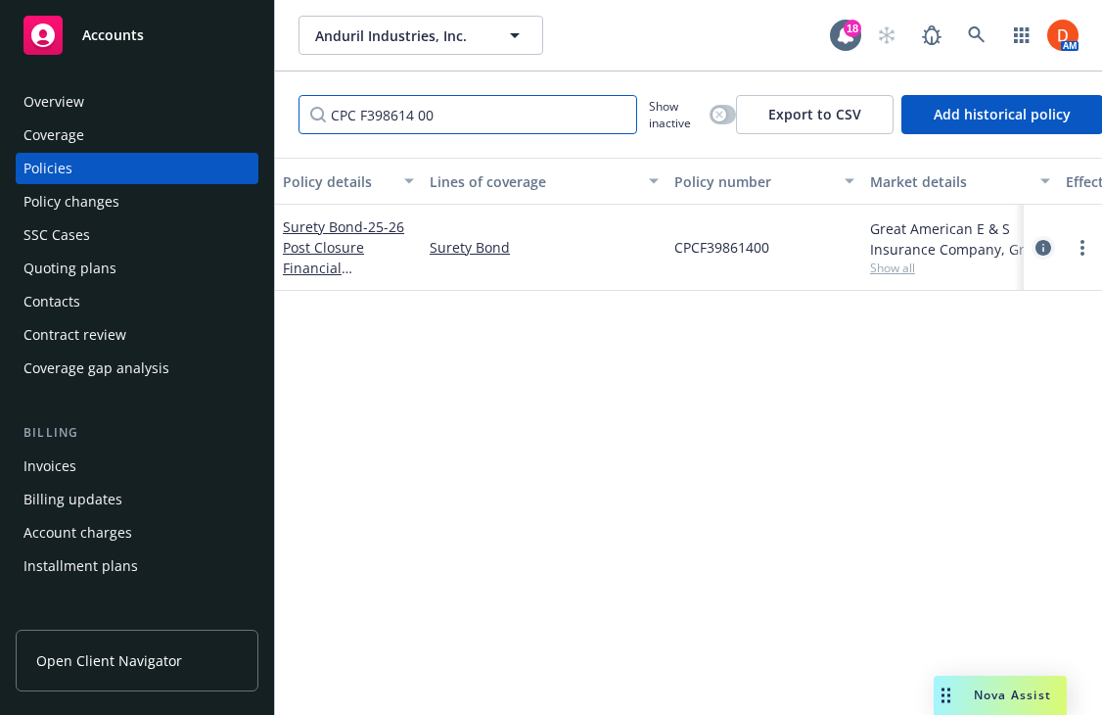
type input "CPC F398614 00"
click at [1039, 247] on icon "circleInformation" at bounding box center [1044, 248] width 16 height 16
